Goal: Task Accomplishment & Management: Complete application form

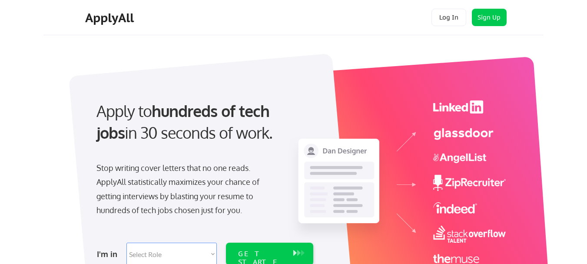
scroll to position [130, 0]
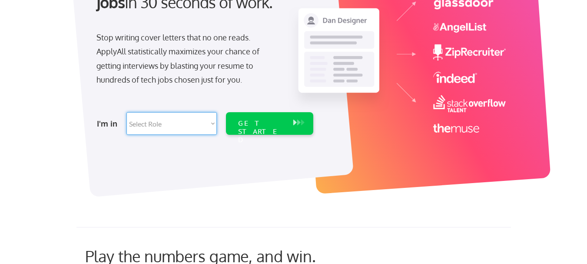
click at [151, 124] on select "Select Role Software Engineering Product Management Customer Success Sales UI/U…" at bounding box center [172, 123] width 90 height 23
select select ""customer_support""
click at [127, 112] on select "Select Role Software Engineering Product Management Customer Success Sales UI/U…" at bounding box center [172, 123] width 90 height 23
select select ""customer_support""
click at [250, 118] on div "GET STARTED" at bounding box center [261, 123] width 55 height 23
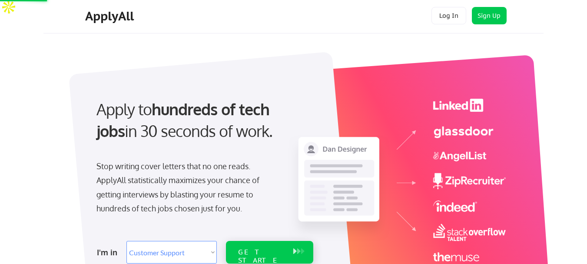
scroll to position [0, 0]
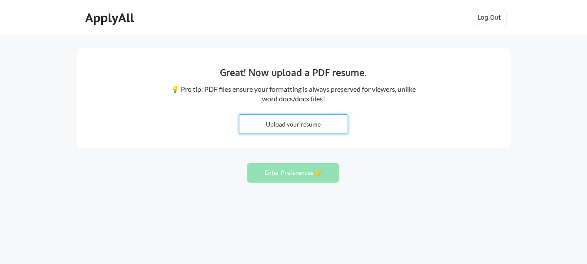
click at [297, 124] on input "file" at bounding box center [294, 124] width 108 height 19
type input "C:\fakepath\FAITH MUTUA RESUME.pdf"
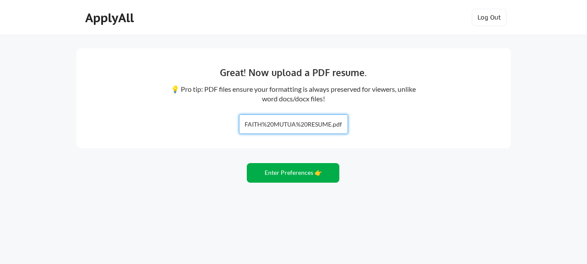
click at [287, 173] on button "Enter Preferences 👉" at bounding box center [293, 173] width 93 height 20
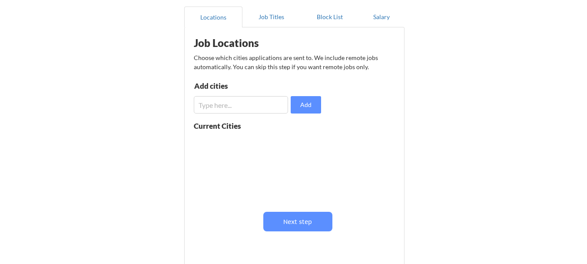
scroll to position [43, 0]
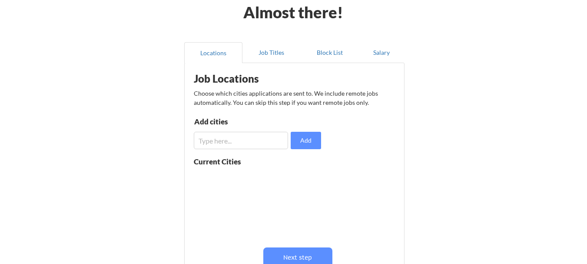
click at [251, 140] on input "input" at bounding box center [241, 140] width 94 height 17
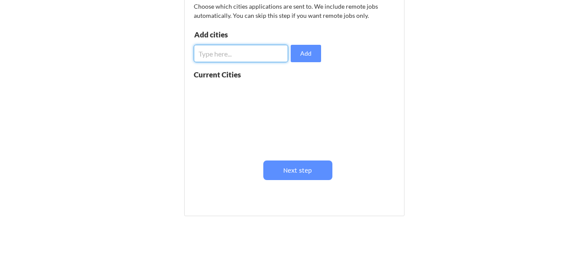
scroll to position [0, 0]
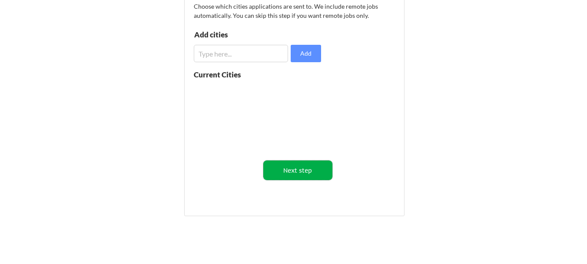
click at [302, 168] on button "Next step" at bounding box center [297, 170] width 69 height 20
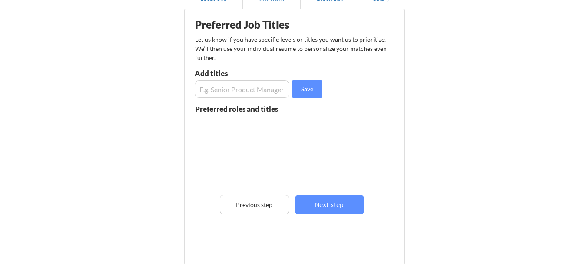
scroll to position [43, 0]
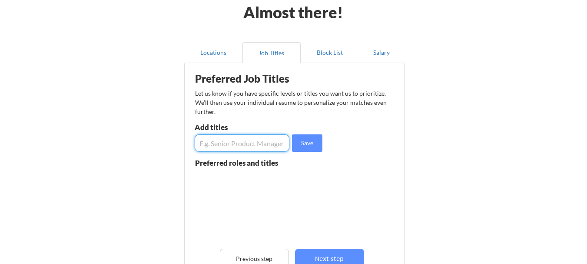
click at [248, 144] on input "input" at bounding box center [242, 142] width 95 height 17
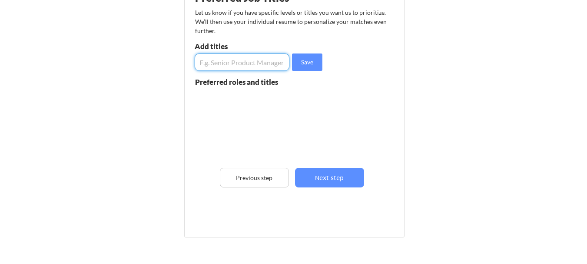
scroll to position [130, 0]
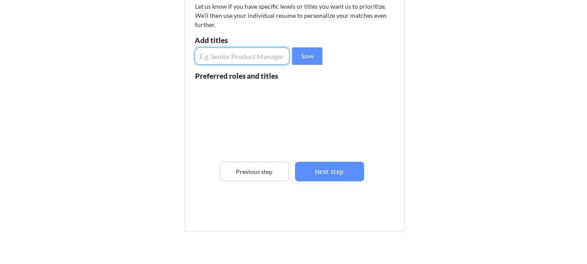
click at [257, 53] on input "input" at bounding box center [242, 55] width 95 height 17
type input "Virtual Assistant"
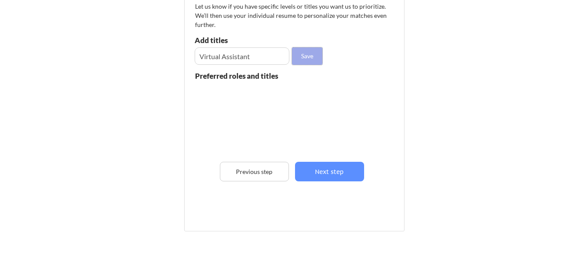
click at [301, 54] on button "Save" at bounding box center [307, 55] width 30 height 17
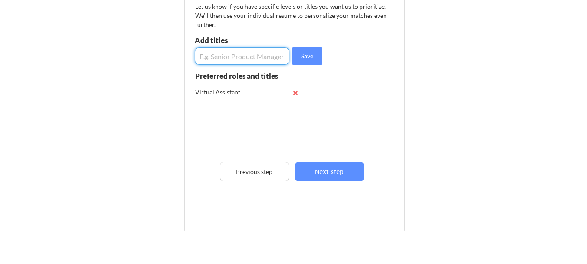
click at [259, 56] on input "input" at bounding box center [242, 55] width 95 height 17
type input "Customer Service"
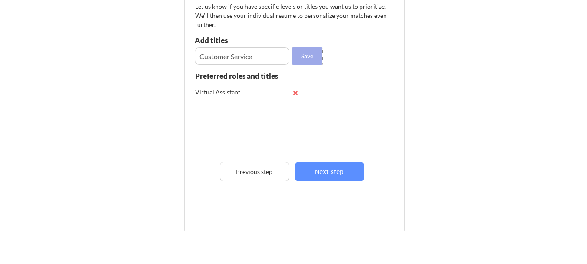
click at [311, 57] on button "Save" at bounding box center [307, 55] width 30 height 17
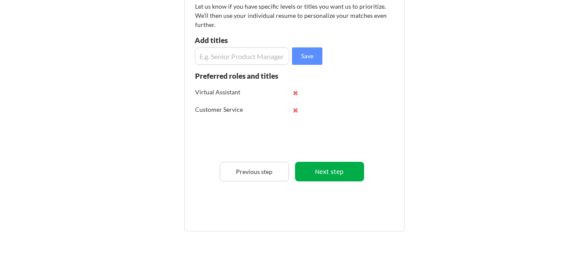
click at [326, 168] on button "Next step" at bounding box center [329, 172] width 69 height 20
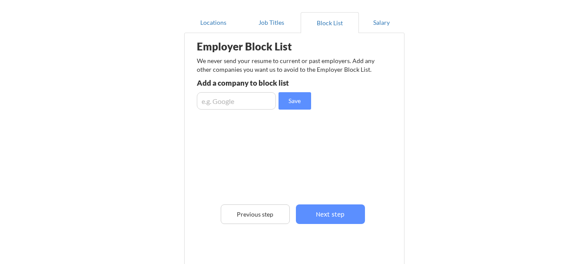
scroll to position [87, 0]
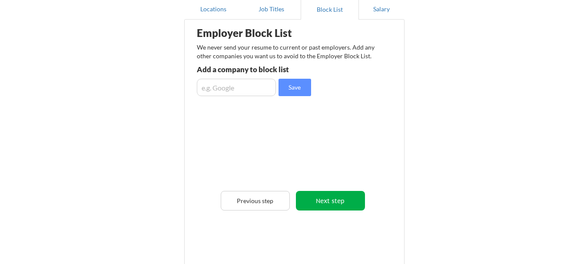
click at [330, 199] on button "Next step" at bounding box center [330, 201] width 69 height 20
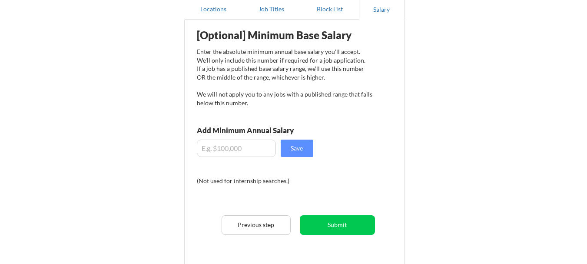
click at [240, 146] on input "input" at bounding box center [236, 148] width 79 height 17
click at [206, 147] on input "input" at bounding box center [236, 148] width 79 height 17
click at [209, 147] on input "input" at bounding box center [236, 148] width 79 height 17
type input "$0"
click at [214, 150] on input "input" at bounding box center [236, 148] width 79 height 17
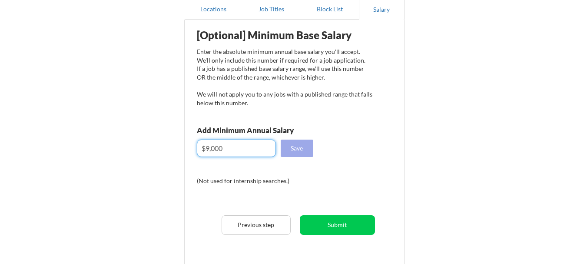
type input "$9,000"
click at [300, 153] on button "Save" at bounding box center [297, 148] width 33 height 17
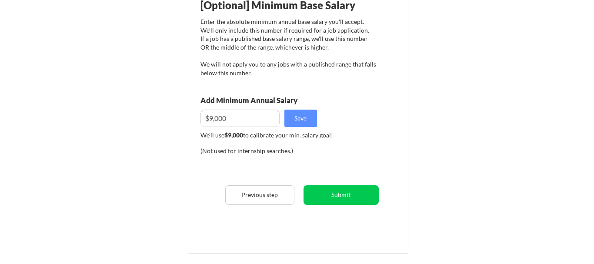
scroll to position [130, 0]
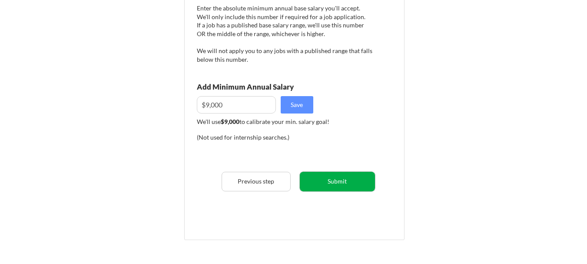
click at [337, 182] on button "Submit" at bounding box center [337, 182] width 75 height 20
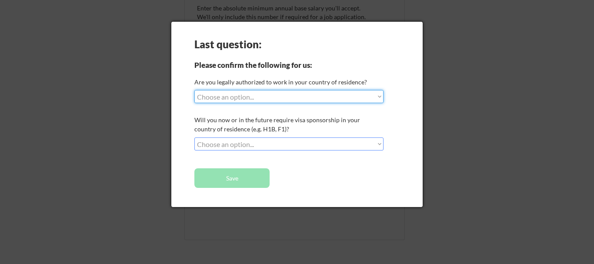
click at [236, 95] on select "Choose an option... Yes, I am a US Citizen Yes, I am a Canadian Citizen Yes, I …" at bounding box center [288, 96] width 189 height 13
select select ""no__i_am_not__yet__authorized""
click at [194, 90] on select "Choose an option... Yes, I am a US Citizen Yes, I am a Canadian Citizen Yes, I …" at bounding box center [288, 96] width 189 height 13
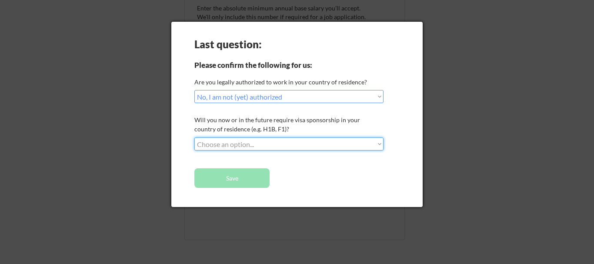
click at [227, 143] on select "Choose an option... No, I will not need sponsorship Yes, I will need sponsorship" at bounding box center [288, 143] width 189 height 13
select select ""yes__i_will_need_sponsorship""
click at [194, 137] on select "Choose an option... No, I will not need sponsorship Yes, I will need sponsorship" at bounding box center [288, 143] width 189 height 13
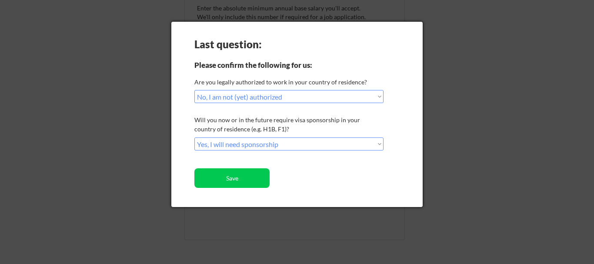
click at [379, 97] on select "Choose an option... Yes, I am a US Citizen Yes, I am a Canadian Citizen Yes, I …" at bounding box center [288, 96] width 189 height 13
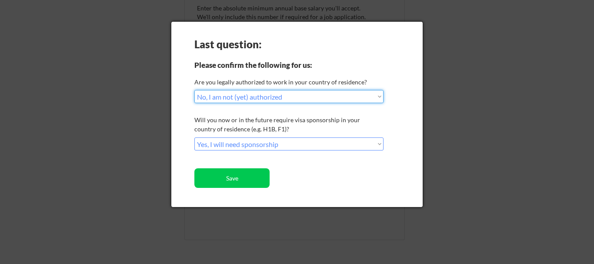
click at [253, 97] on select "Choose an option... Yes, I am a US Citizen Yes, I am a Canadian Citizen Yes, I …" at bounding box center [288, 96] width 189 height 13
click at [255, 94] on select "Choose an option... Yes, I am a US Citizen Yes, I am a Canadian Citizen Yes, I …" at bounding box center [288, 96] width 189 height 13
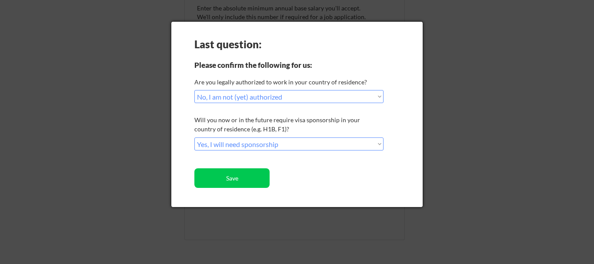
click at [180, 140] on div "Last question: Please confirm the following for us: Are you legally authorized …" at bounding box center [296, 114] width 251 height 185
click at [225, 178] on button "Save" at bounding box center [231, 178] width 75 height 20
